Goal: Find specific page/section: Find specific page/section

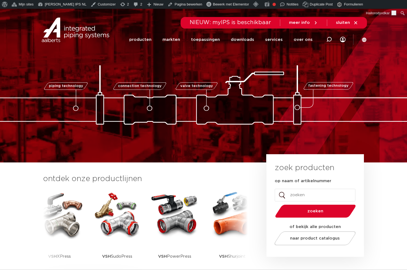
click at [148, 39] on link "producten" at bounding box center [140, 39] width 22 height 21
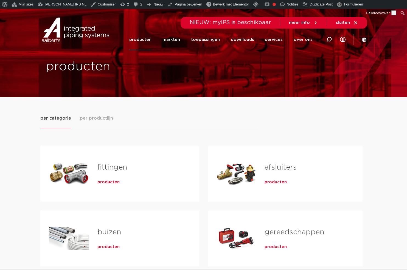
click at [104, 181] on span "producten" at bounding box center [108, 181] width 22 height 5
